Goal: Task Accomplishment & Management: Manage account settings

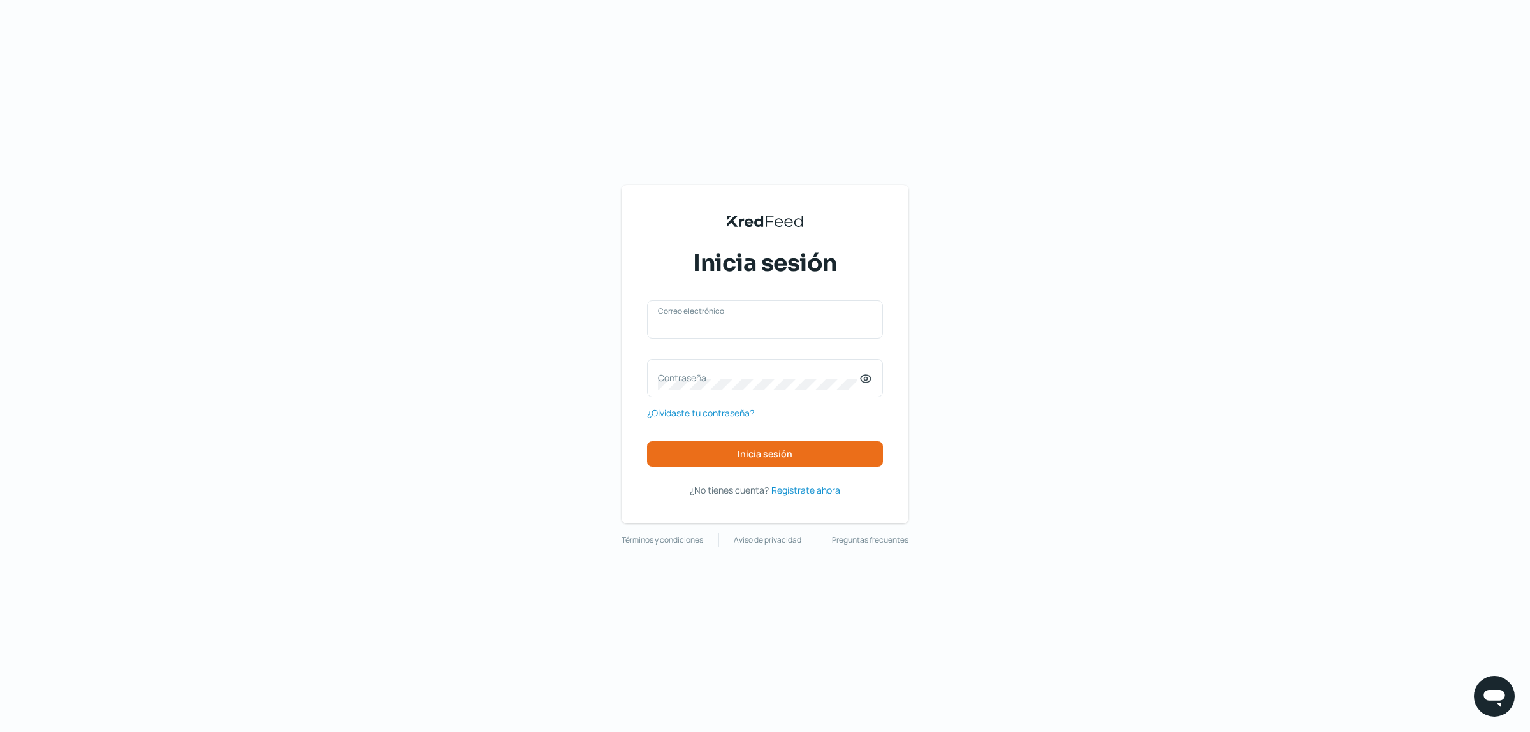
type input "[EMAIL_ADDRESS][DOMAIN_NAME]"
click at [1256, 185] on div "KredFeed's Black Logo Inicia sesión auxiliar@gibma.com.mx Correo electrónico Co…" at bounding box center [765, 366] width 1530 height 732
click at [778, 454] on span "Inicia sesión" at bounding box center [764, 453] width 55 height 9
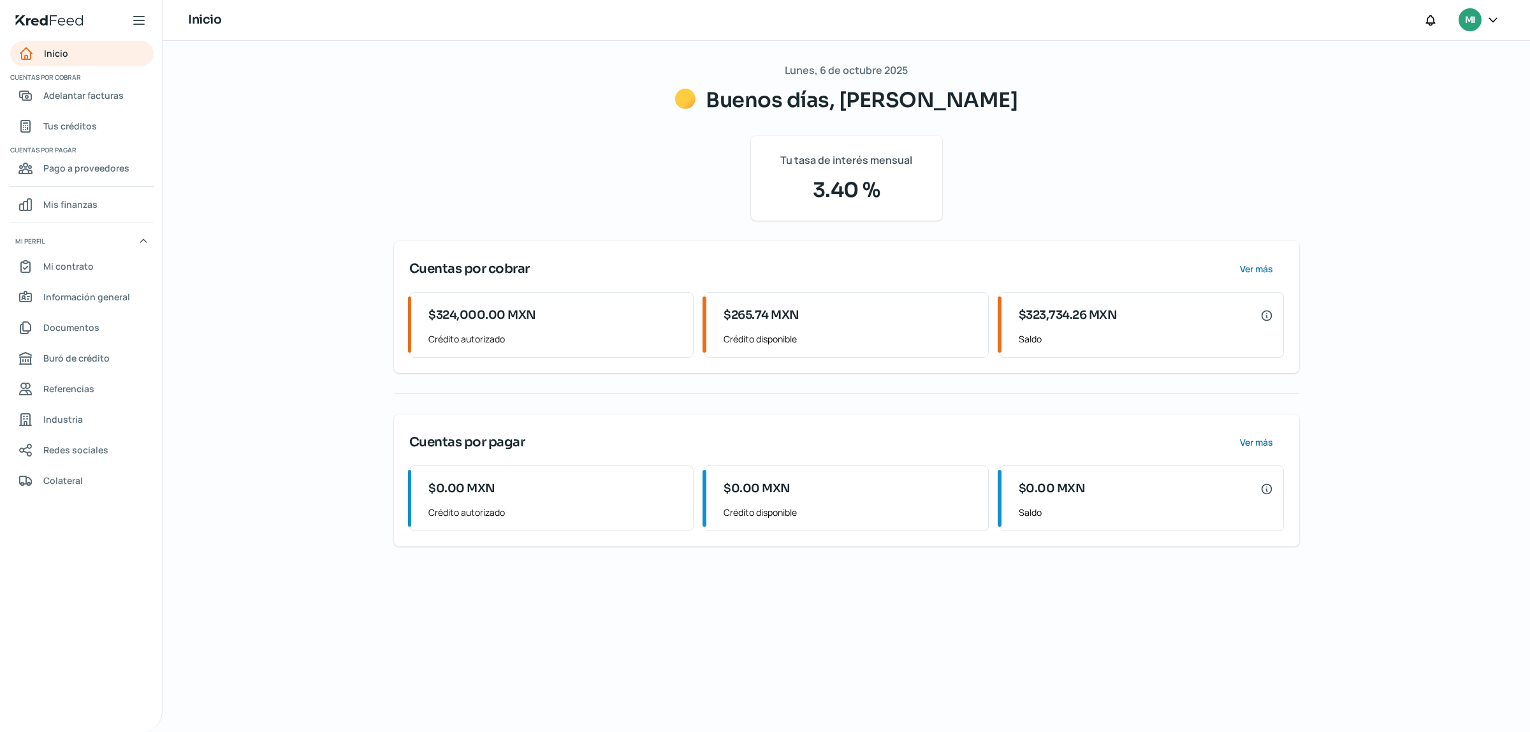
click at [1064, 338] on span "Saldo" at bounding box center [1146, 339] width 254 height 16
click at [795, 333] on span "Crédito disponible" at bounding box center [850, 339] width 254 height 16
click at [1082, 322] on span "$323,734.26 MXN" at bounding box center [1068, 315] width 99 height 17
